Goal: Check status: Check status

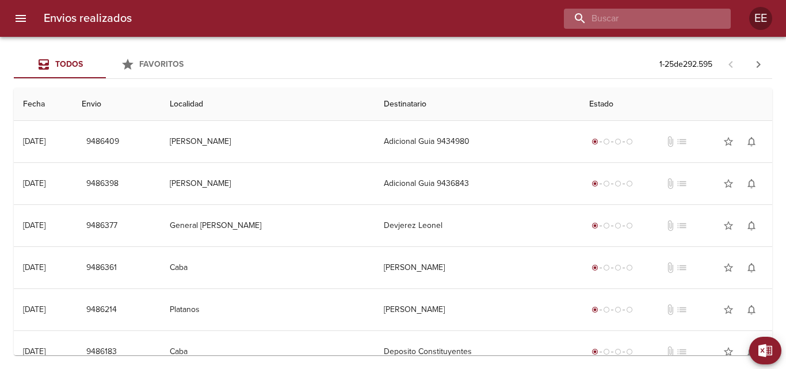
click at [649, 10] on input "buscar" at bounding box center [637, 19] width 147 height 20
click at [659, 18] on input "buscar" at bounding box center [637, 19] width 147 height 20
type input "[PERSON_NAME]"
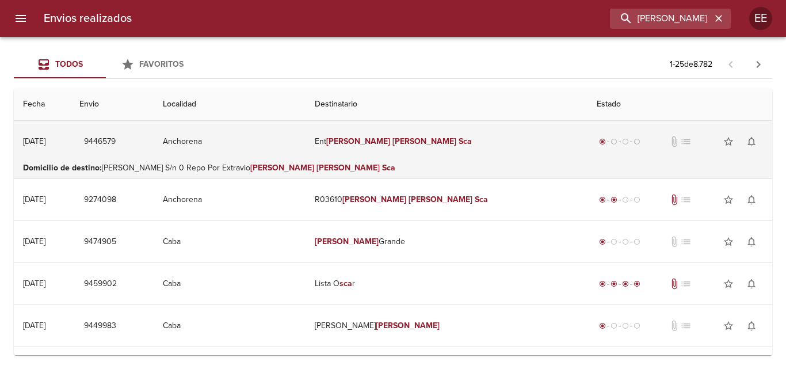
click at [374, 145] on em "[PERSON_NAME]" at bounding box center [358, 141] width 64 height 10
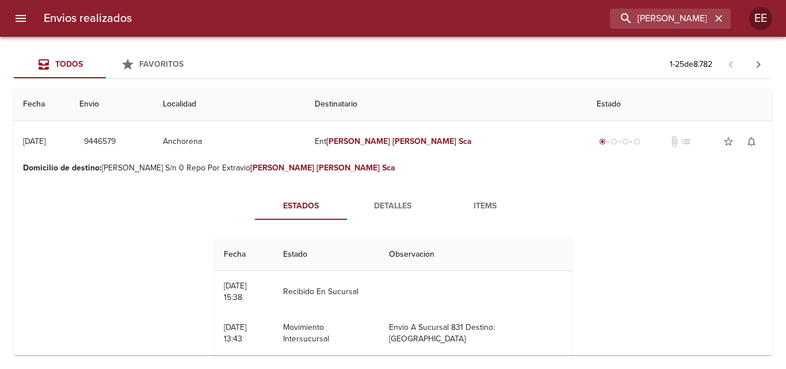
click at [407, 209] on span "Detalles" at bounding box center [393, 206] width 78 height 14
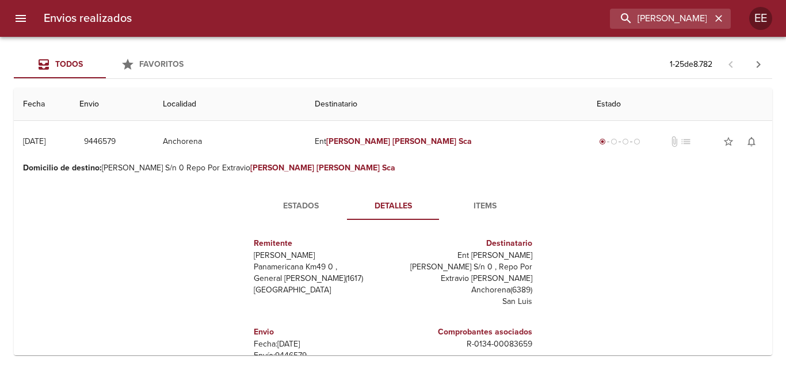
click at [301, 208] on span "Estados" at bounding box center [301, 206] width 78 height 14
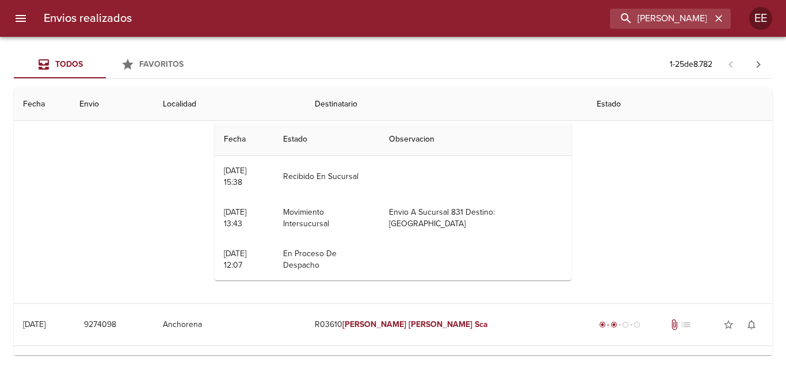
scroll to position [173, 0]
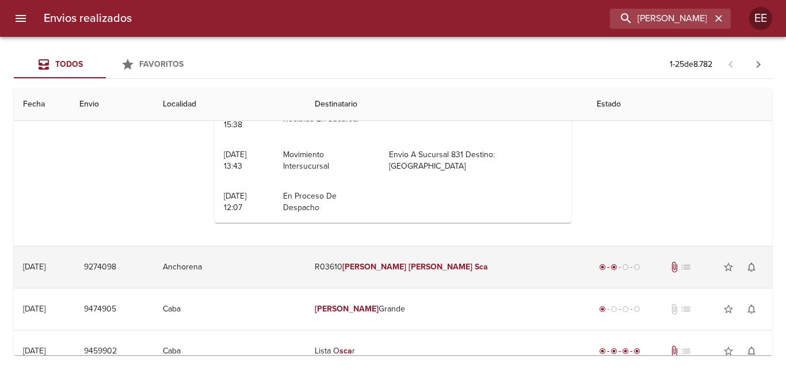
click at [424, 264] on em "[PERSON_NAME]" at bounding box center [441, 267] width 64 height 10
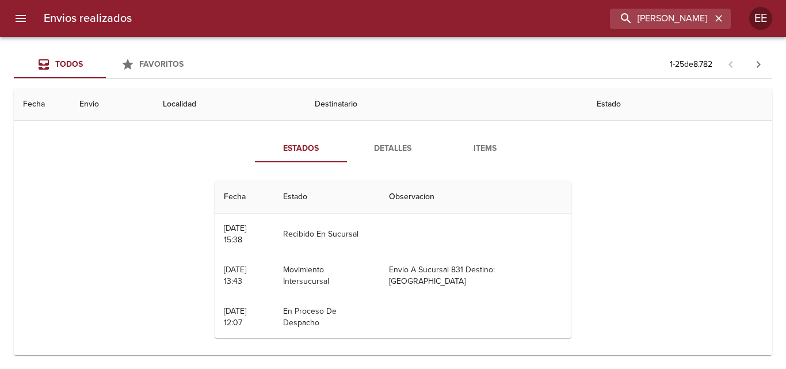
scroll to position [0, 0]
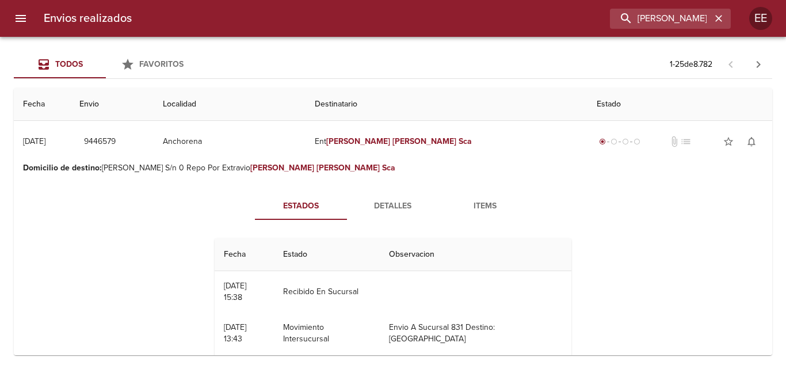
click at [395, 201] on span "Detalles" at bounding box center [393, 206] width 78 height 14
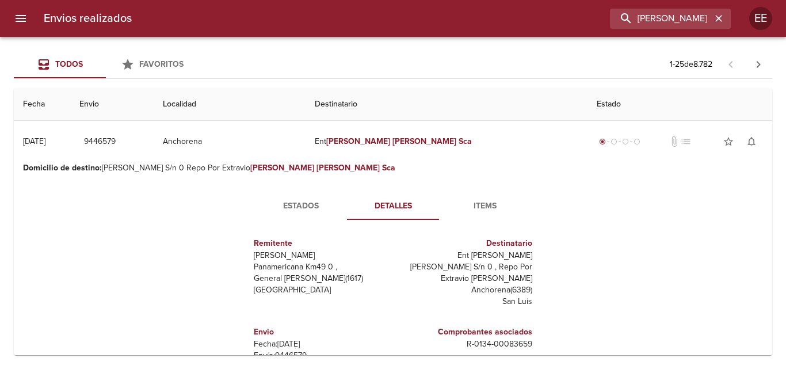
scroll to position [115, 0]
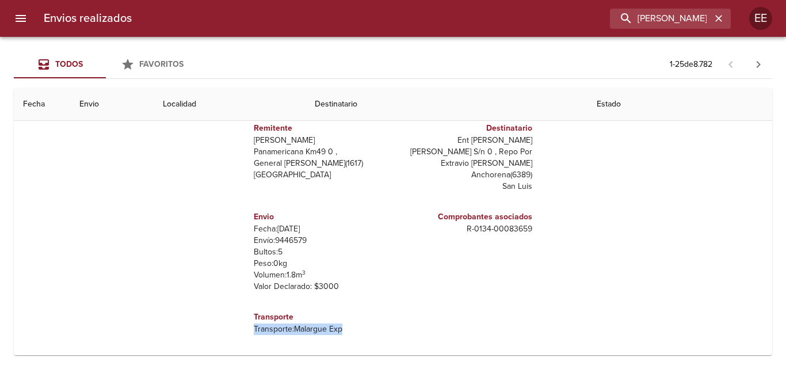
drag, startPoint x: 334, startPoint y: 332, endPoint x: 205, endPoint y: 334, distance: 128.9
click at [205, 334] on div "Estados Detalles Items Remitente Wamaro Tortuguitas Panamericana Km49 0 , Gener…" at bounding box center [393, 210] width 740 height 295
copy p "Transporte: Malargue Exp"
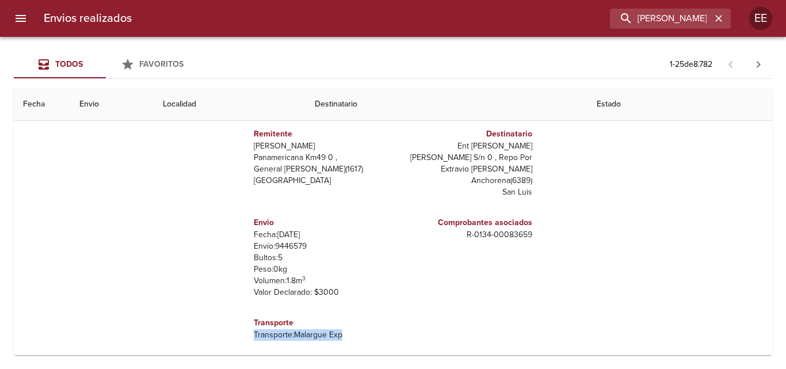
scroll to position [0, 0]
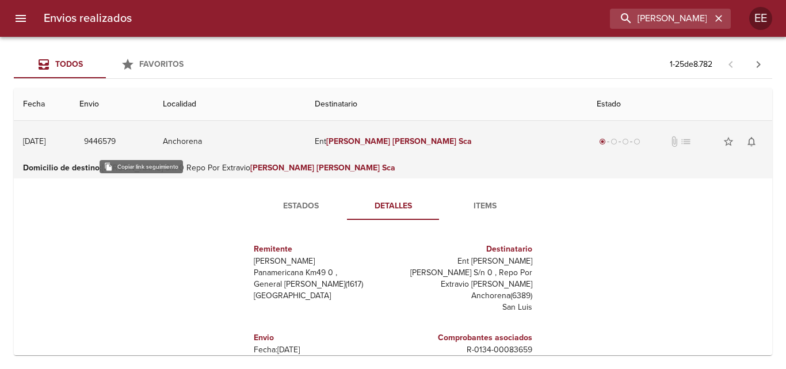
click at [116, 140] on span "9446579" at bounding box center [100, 142] width 32 height 14
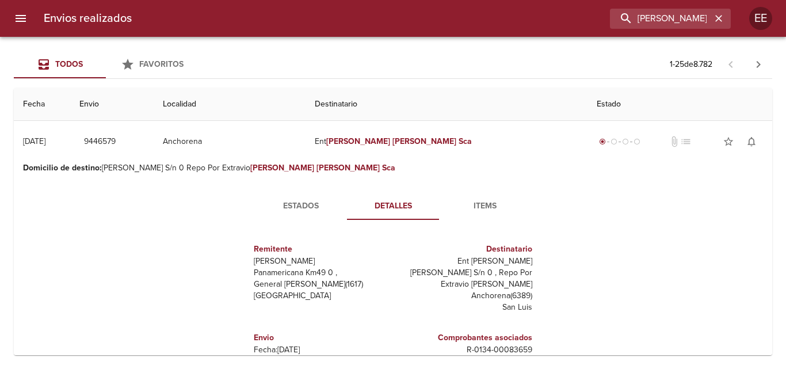
click at [484, 200] on span "Items" at bounding box center [485, 206] width 78 height 14
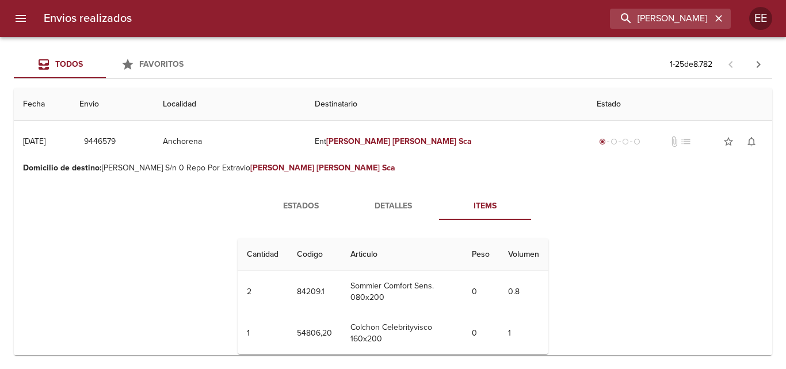
scroll to position [58, 0]
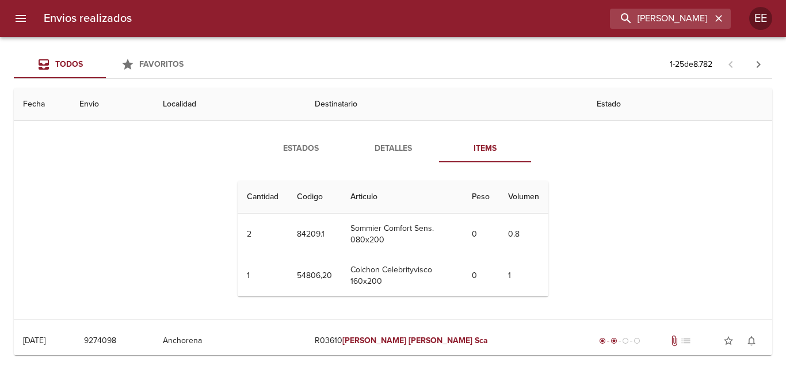
click at [390, 165] on div "Estados Detalles Items Cantidad Cant. Codigo Articulo Peso Volumen 2 2 84209.1 …" at bounding box center [393, 220] width 337 height 171
click at [391, 153] on span "Detalles" at bounding box center [393, 149] width 78 height 14
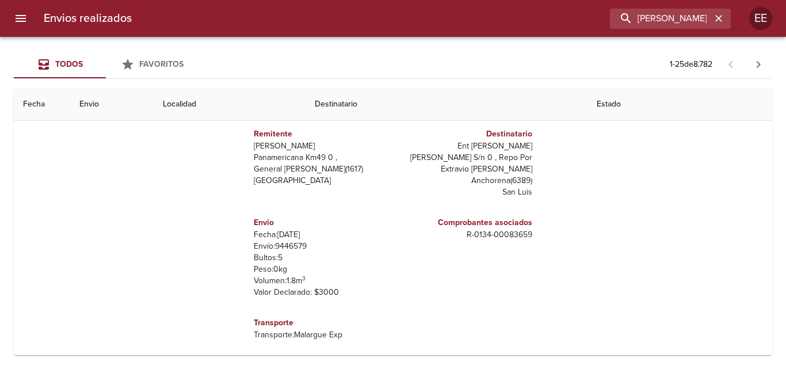
scroll to position [0, 0]
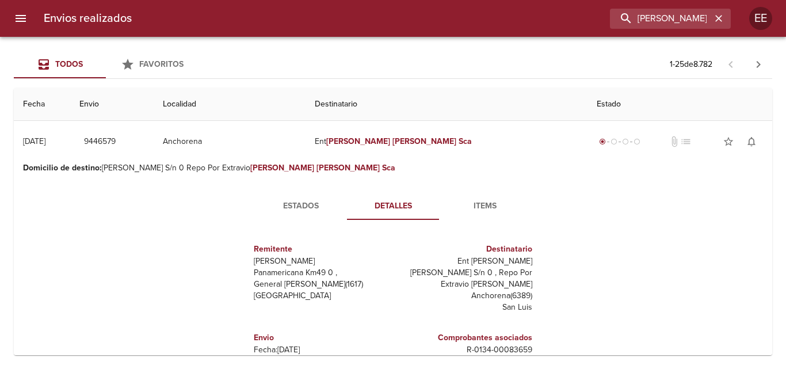
click at [478, 208] on span "Items" at bounding box center [485, 206] width 78 height 14
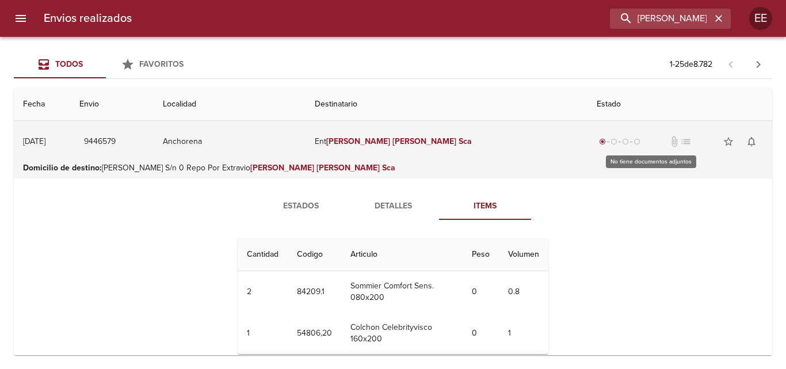
click at [669, 142] on span "attach_file" at bounding box center [675, 142] width 12 height 12
